Goal: Book appointment/travel/reservation

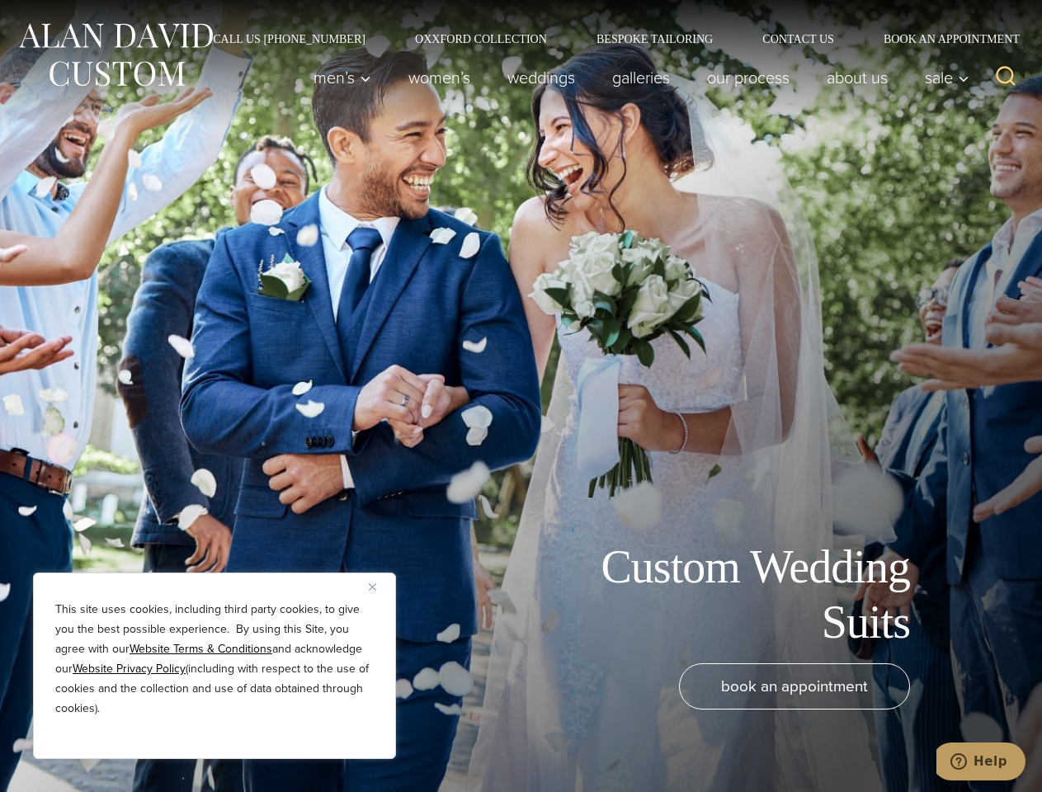
click at [521, 396] on div "Custom Wedding Suits book an appointment" at bounding box center [521, 396] width 1042 height 792
click at [379, 587] on button "Close" at bounding box center [379, 587] width 20 height 20
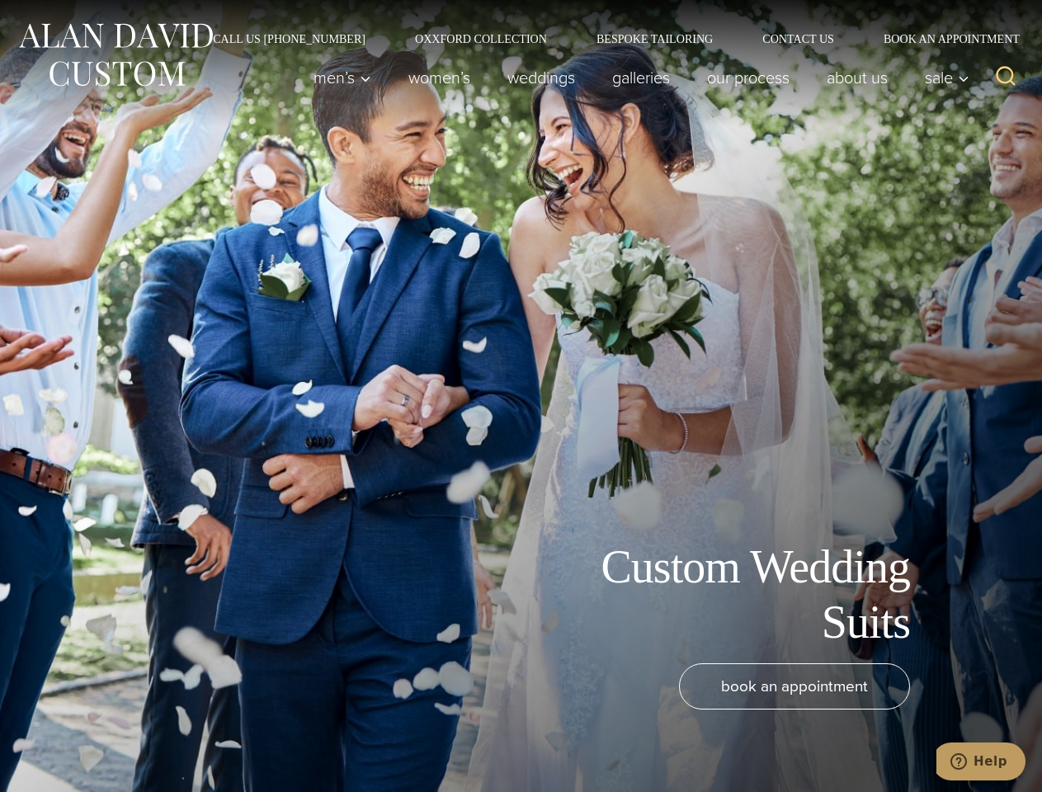
click at [215, 737] on div "book an appointment" at bounding box center [496, 719] width 959 height 112
click at [1006, 78] on icon "Search" at bounding box center [1006, 76] width 24 height 24
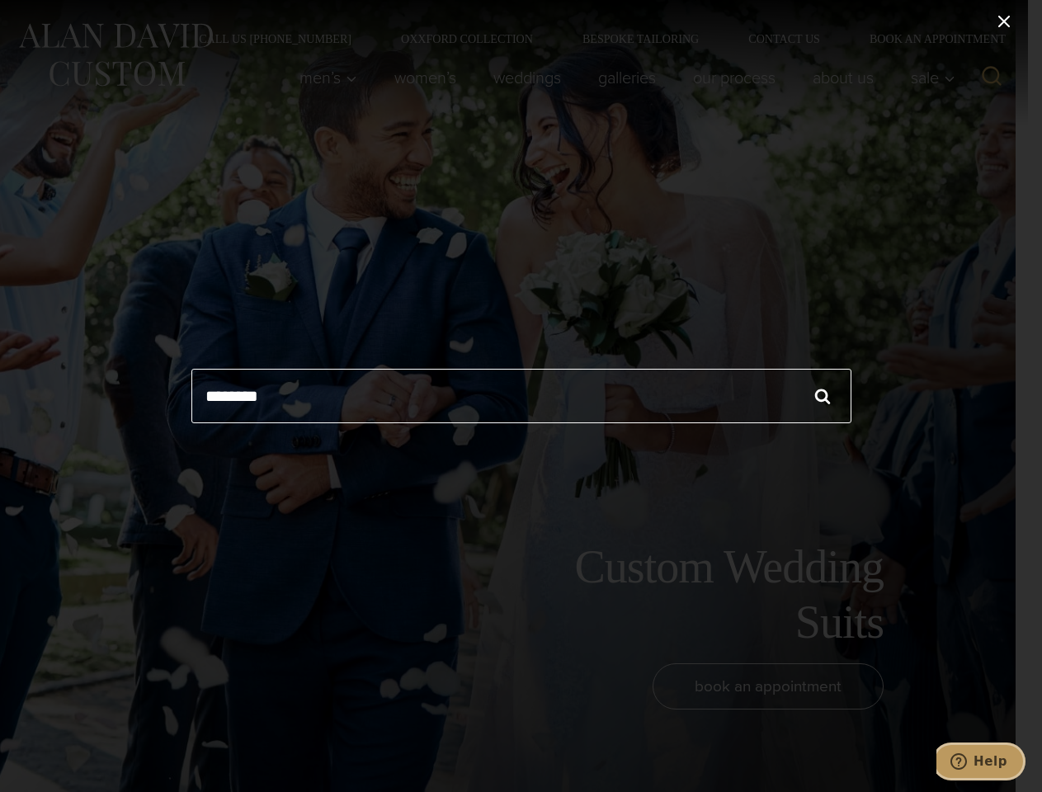
click at [967, 761] on icon "Help" at bounding box center [958, 761] width 17 height 17
